Goal: Information Seeking & Learning: Understand process/instructions

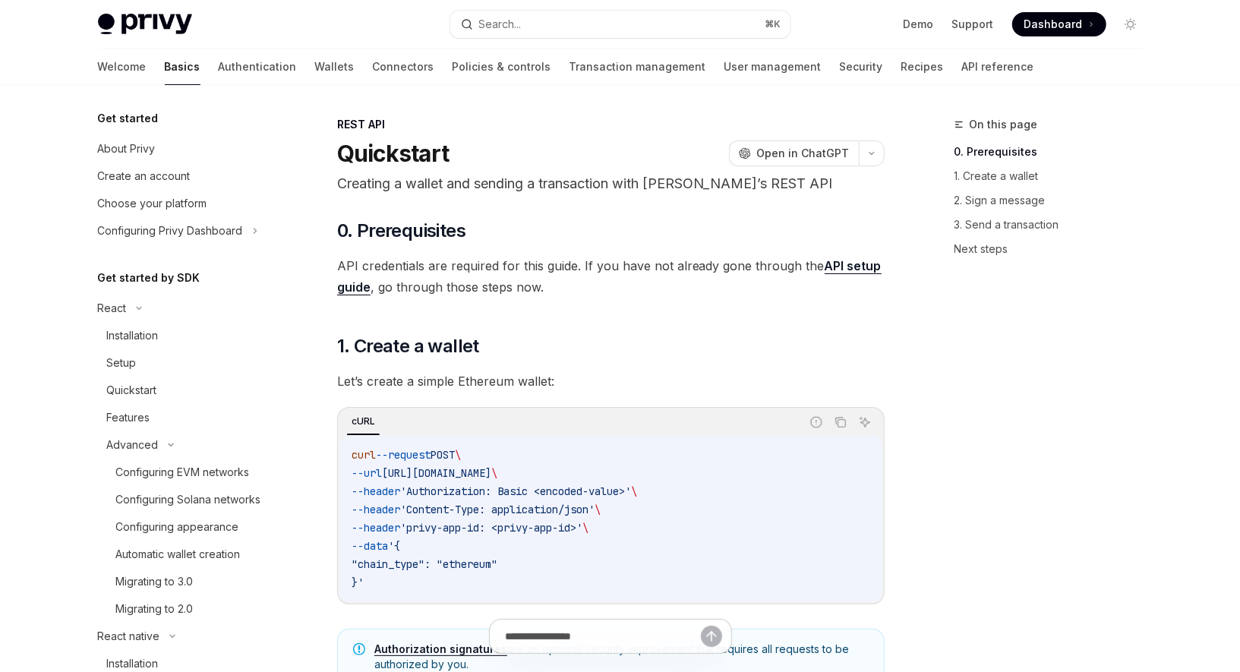
scroll to position [598, 0]
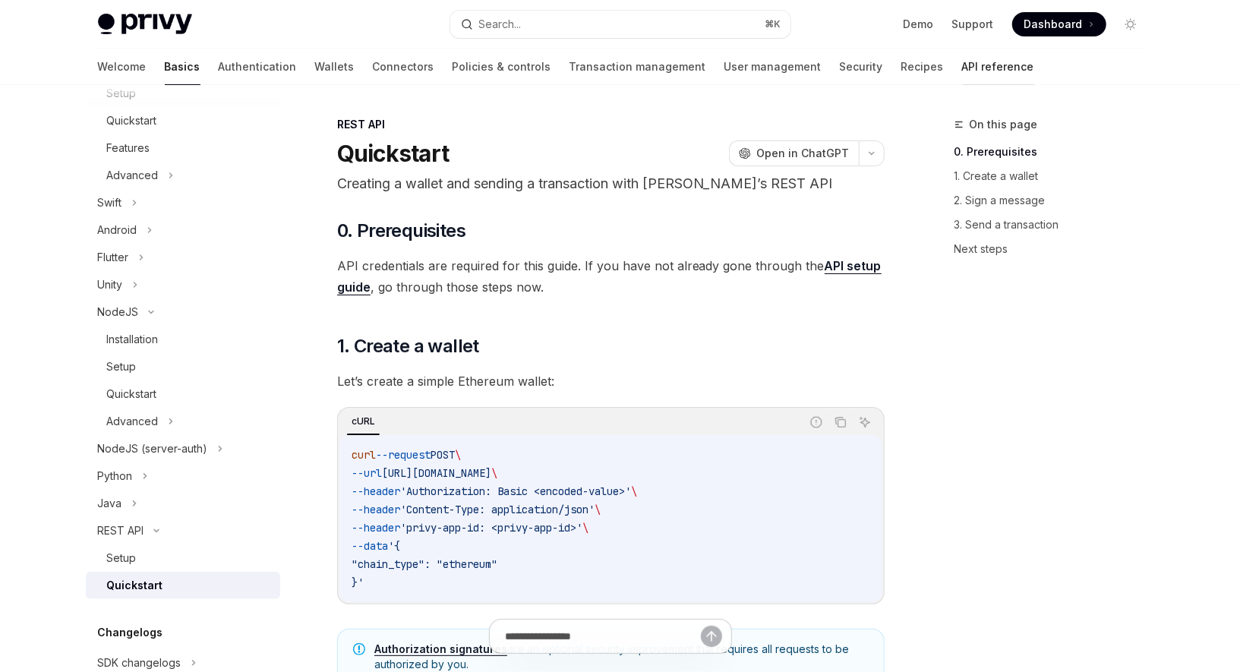
click at [962, 65] on link "API reference" at bounding box center [998, 67] width 72 height 36
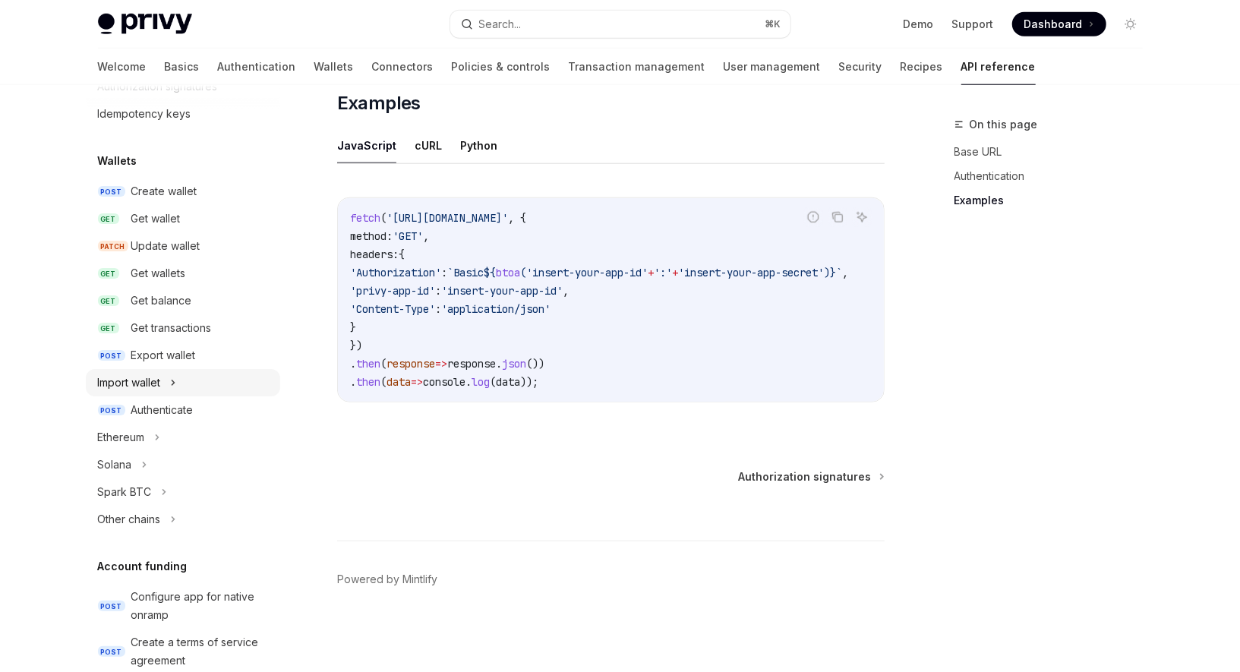
scroll to position [93, 0]
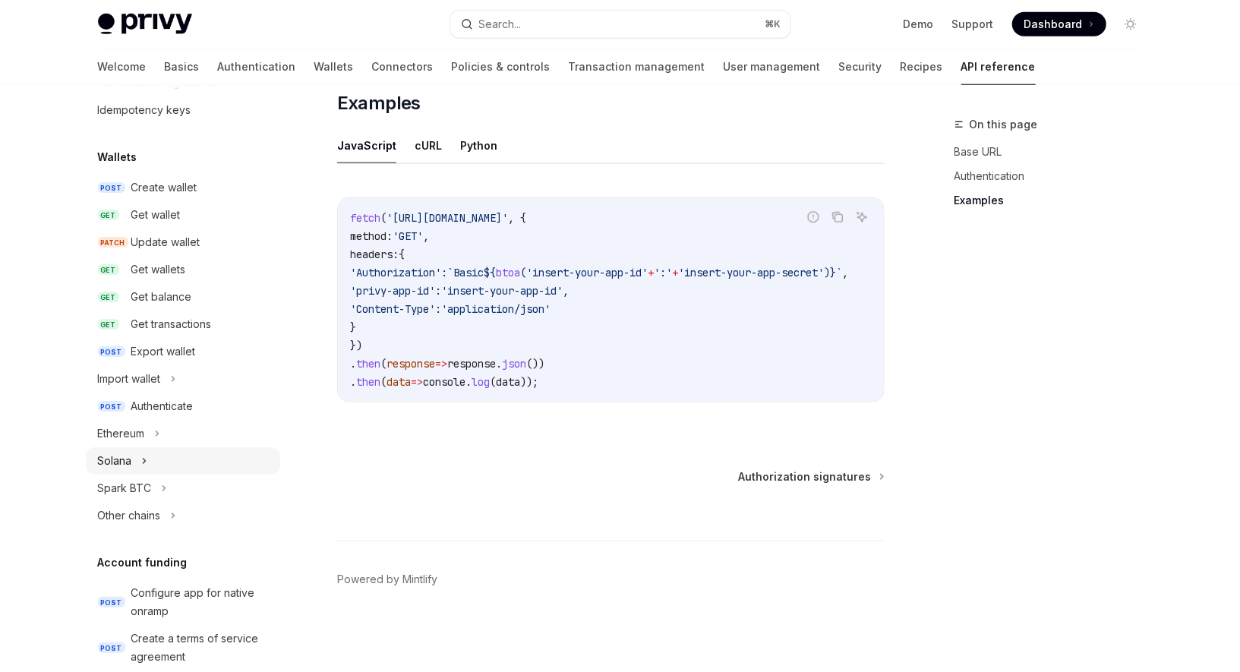
click at [144, 457] on icon at bounding box center [144, 461] width 6 height 18
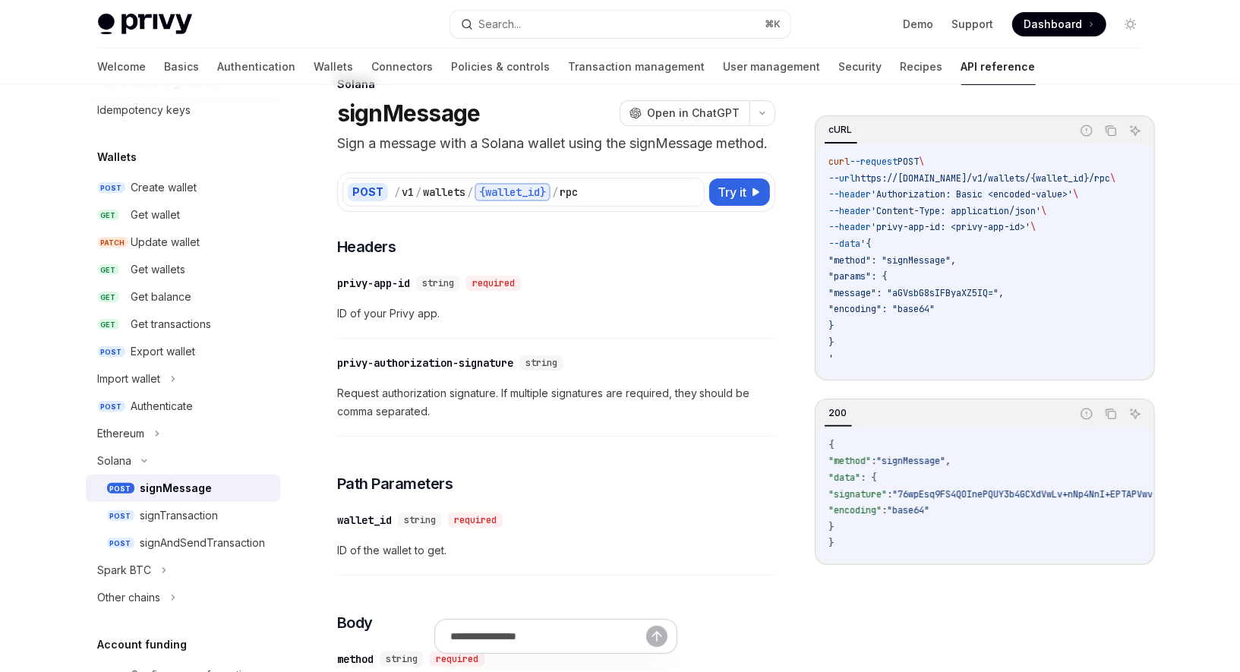
scroll to position [42, 0]
click at [206, 548] on div "signAndSendTransaction" at bounding box center [202, 543] width 125 height 18
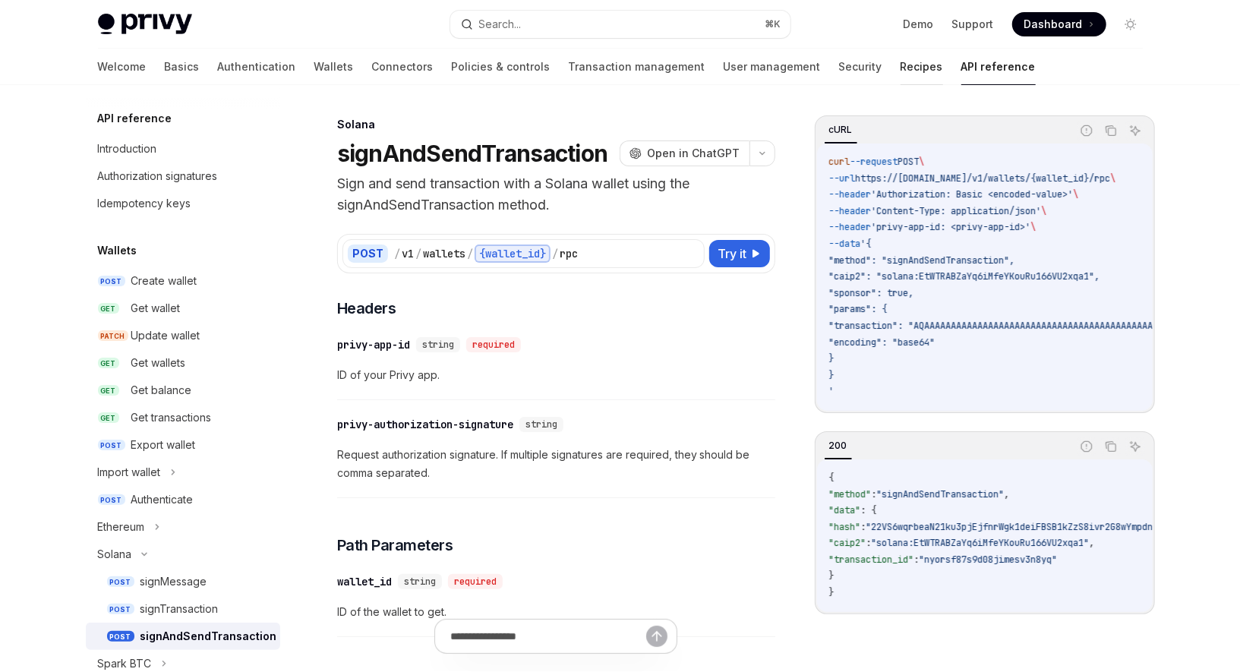
click at [901, 65] on link "Recipes" at bounding box center [922, 67] width 43 height 36
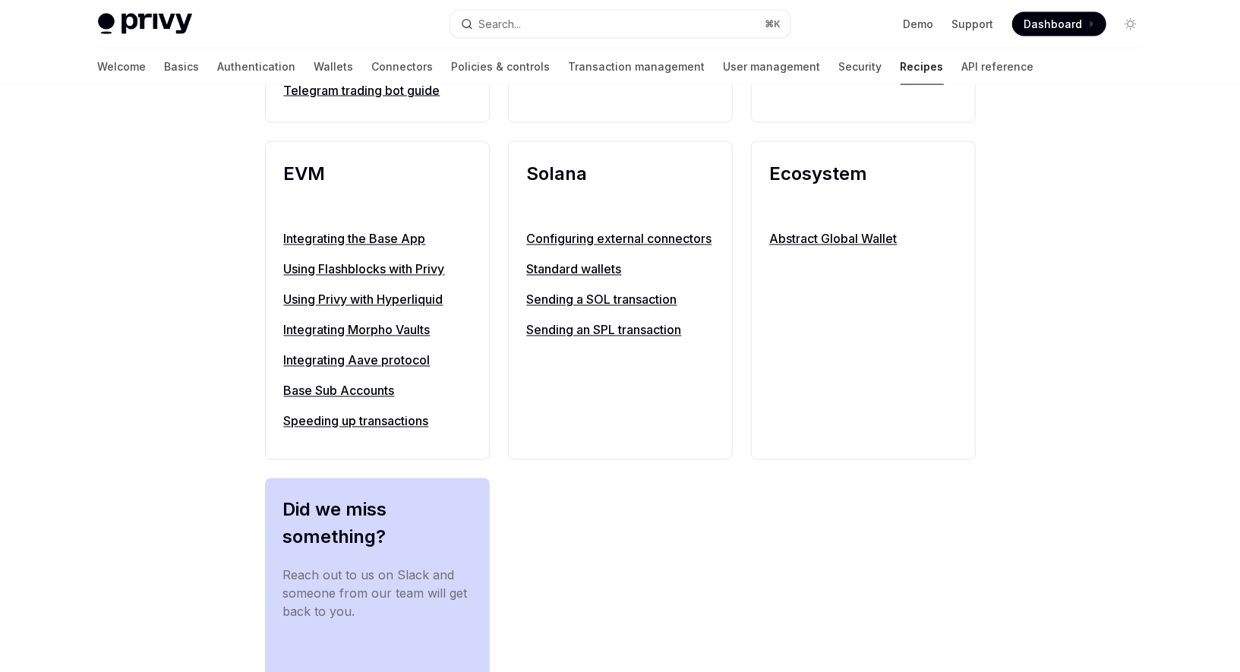
scroll to position [1584, 0]
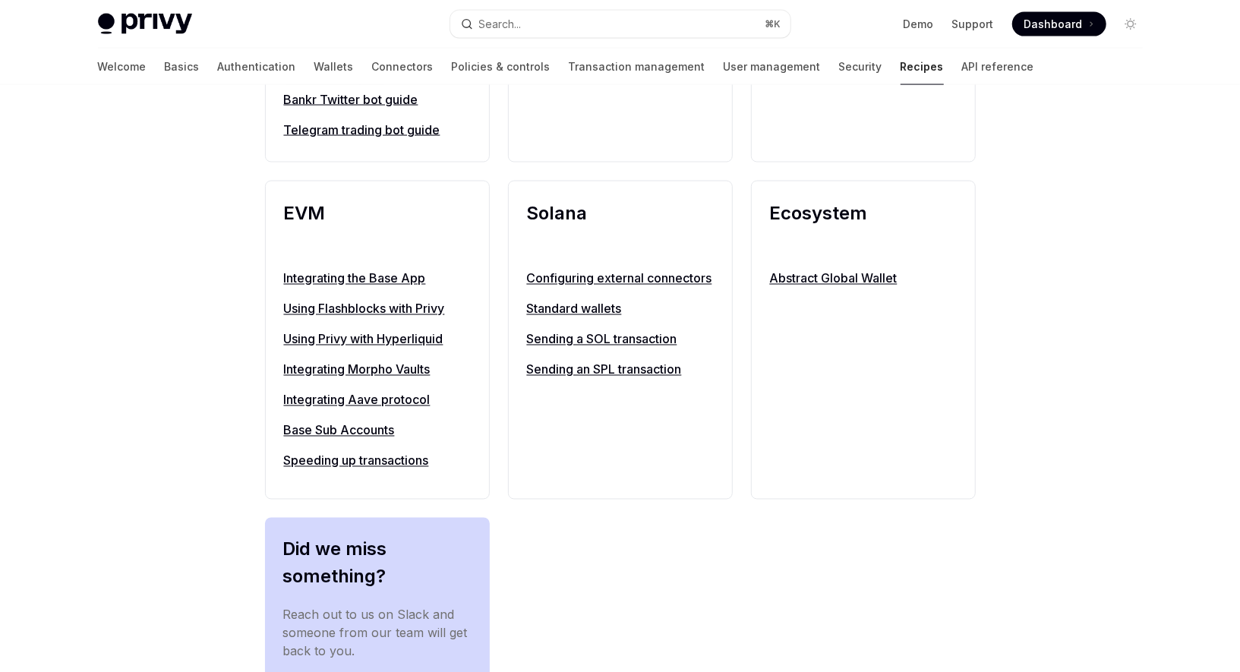
click at [573, 288] on link "Configuring external connectors" at bounding box center [620, 279] width 187 height 18
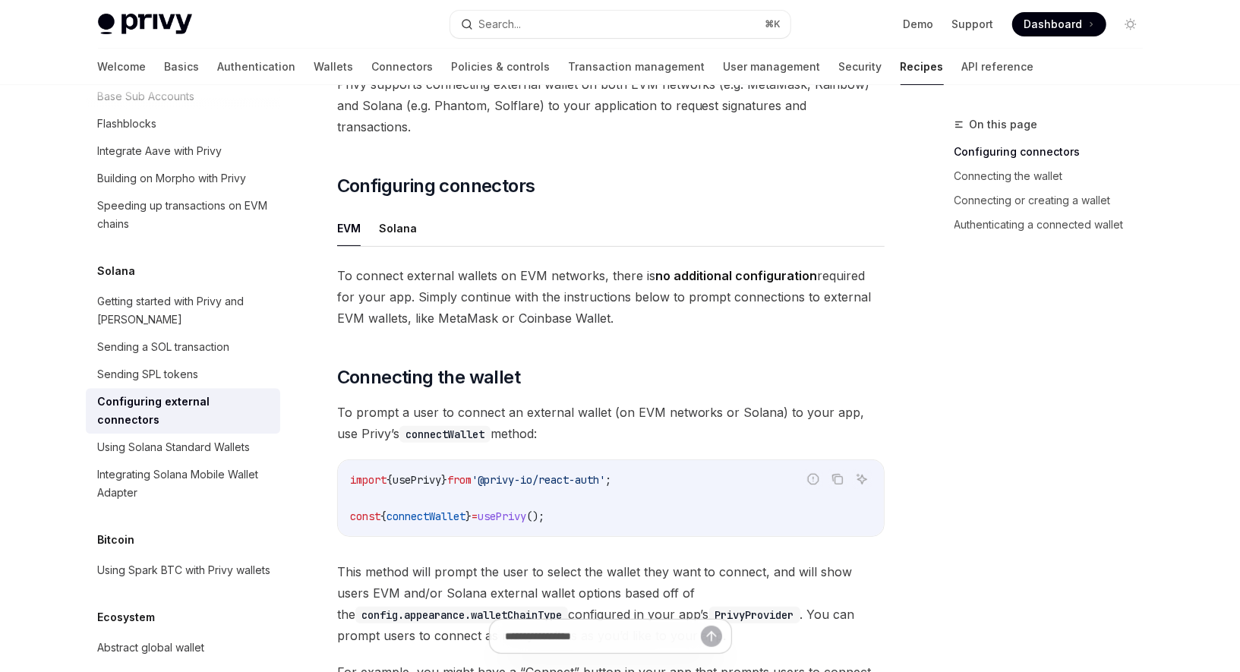
scroll to position [119, 0]
click at [403, 209] on button "Solana" at bounding box center [398, 227] width 38 height 36
type textarea "*"
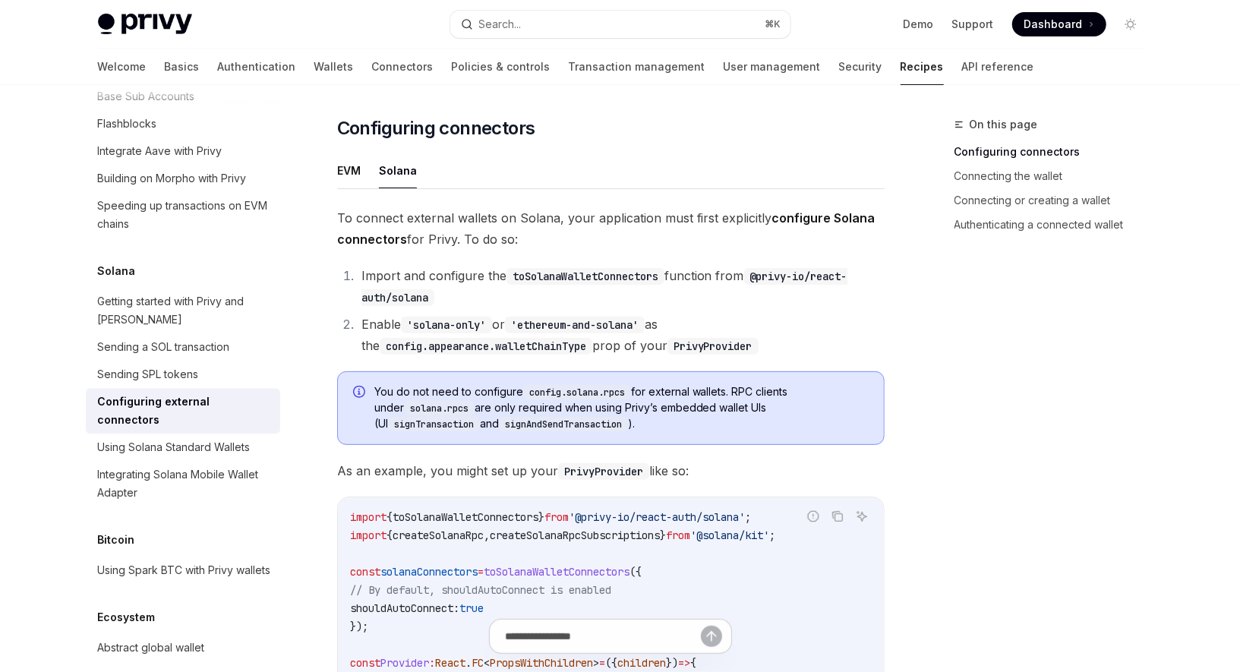
scroll to position [176, 0]
